Goal: Check status: Check status

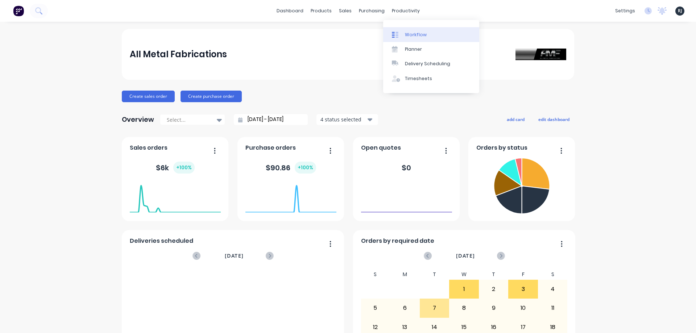
click at [414, 37] on div "Workflow" at bounding box center [416, 35] width 22 height 7
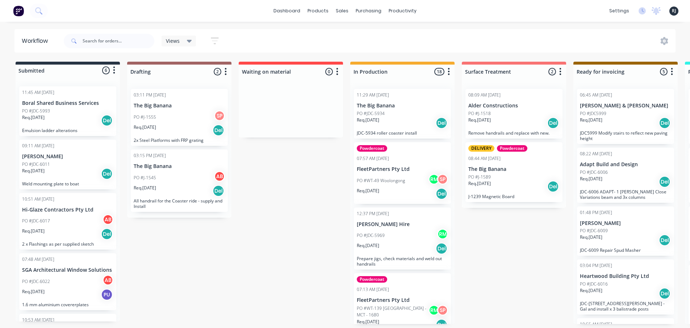
scroll to position [1, 0]
click at [377, 290] on div "07:13 AM [DATE]" at bounding box center [373, 289] width 32 height 7
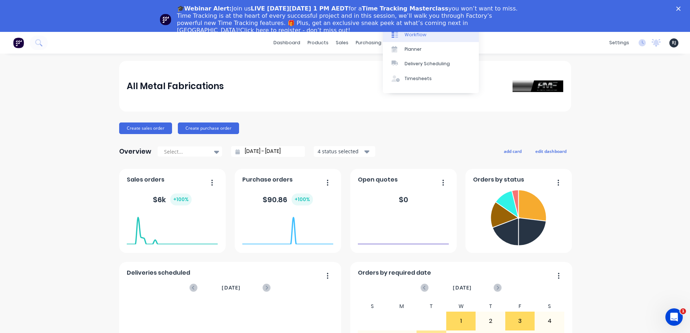
click at [397, 39] on link "Workflow" at bounding box center [431, 34] width 96 height 14
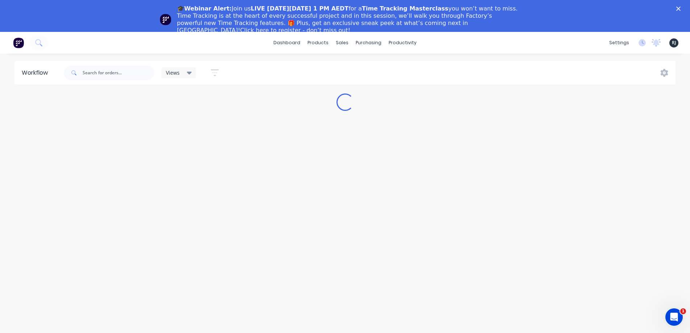
click at [681, 8] on icon "Close" at bounding box center [679, 9] width 4 height 4
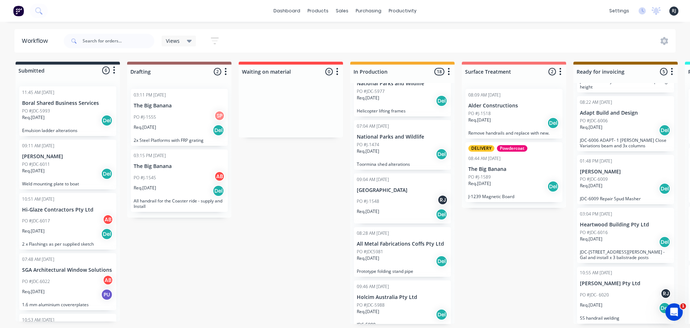
scroll to position [336, 0]
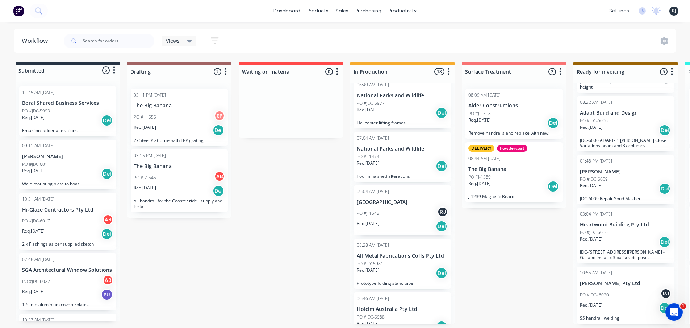
click at [383, 104] on p "PO #JDC-5977" at bounding box center [371, 103] width 28 height 7
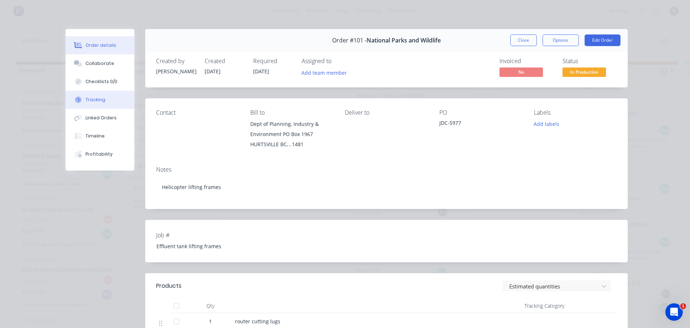
click at [90, 96] on div "Tracking" at bounding box center [96, 99] width 20 height 7
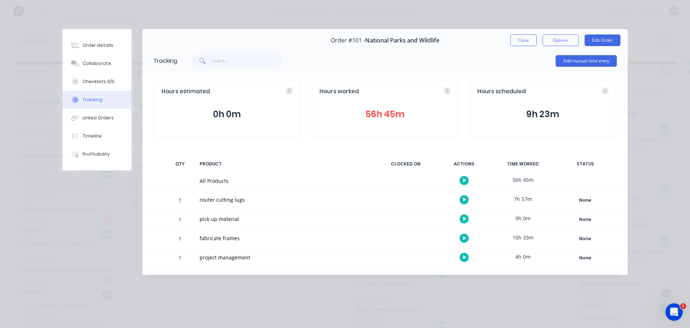
click at [462, 179] on button "button" at bounding box center [464, 180] width 9 height 9
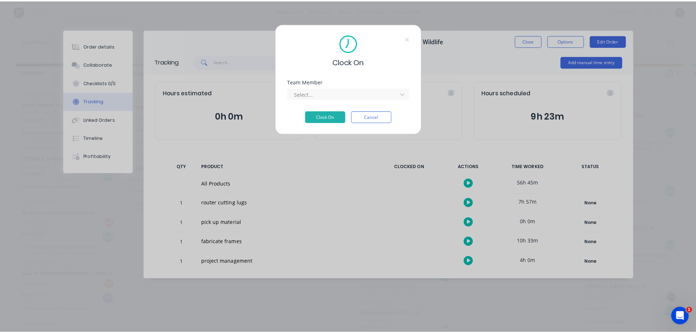
scroll to position [0, 0]
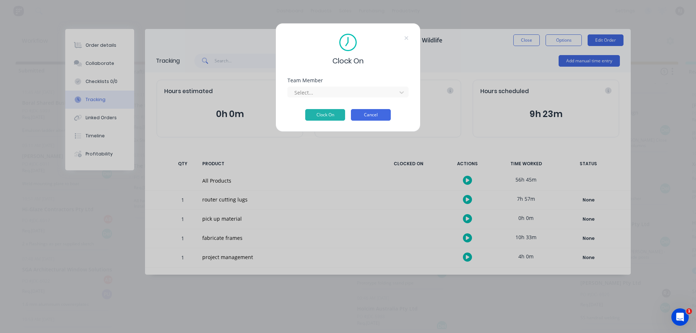
click at [381, 115] on button "Cancel" at bounding box center [371, 115] width 40 height 12
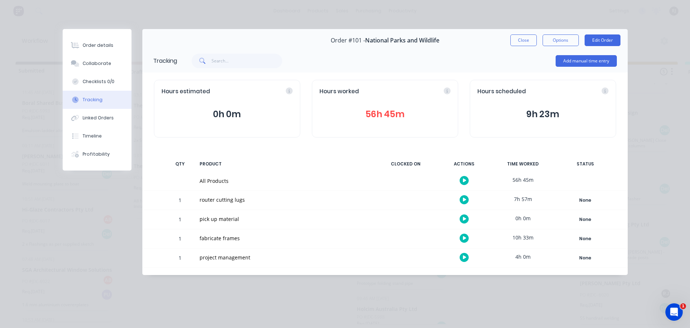
click at [422, 119] on button "56h 45m" at bounding box center [385, 114] width 131 height 14
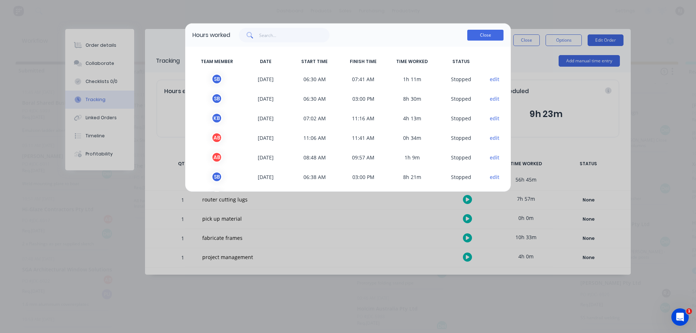
click at [491, 39] on button "Close" at bounding box center [485, 35] width 36 height 11
